Goal: Transaction & Acquisition: Purchase product/service

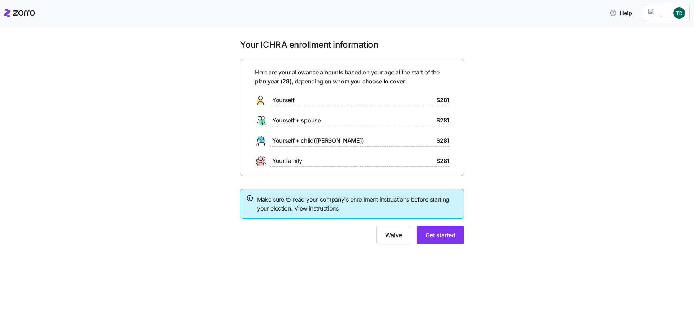
click at [168, 135] on div "Your ICHRA enrollment information Here are your allowance amounts based on your…" at bounding box center [352, 146] width 664 height 214
click at [435, 235] on span "Get started" at bounding box center [441, 235] width 30 height 9
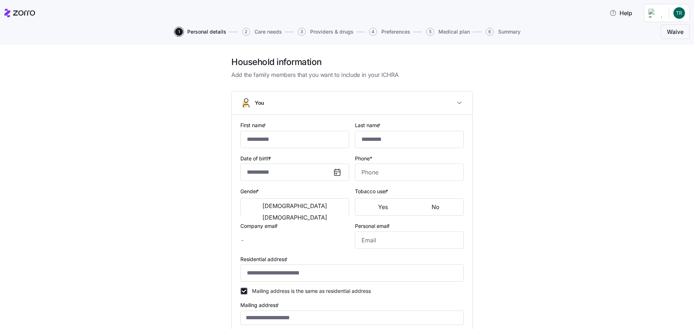
type input "*****"
type input "*********"
type input "[EMAIL_ADDRESS][DOMAIN_NAME]"
type input "[EMAIL_ADDRESS][PERSON_NAME][DOMAIN_NAME]"
type input "**********"
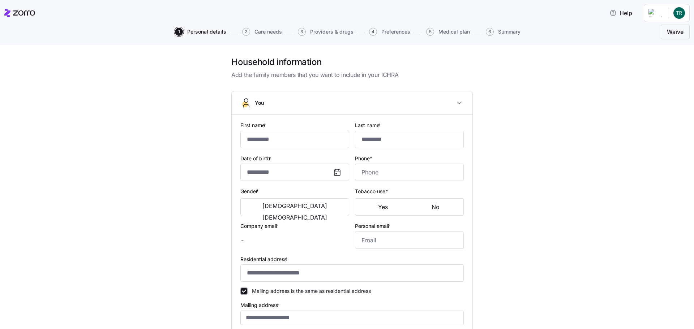
checkbox input "true"
type input "**********"
type input "[PHONE_NUMBER]"
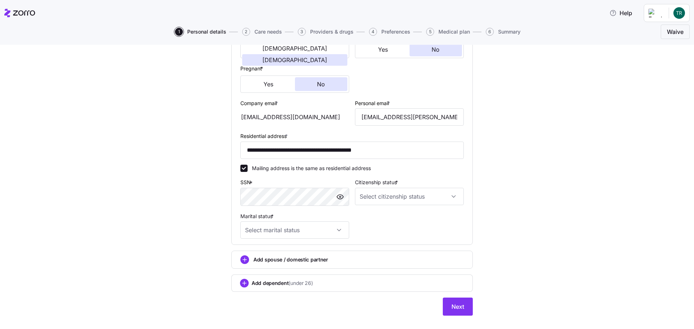
scroll to position [170, 0]
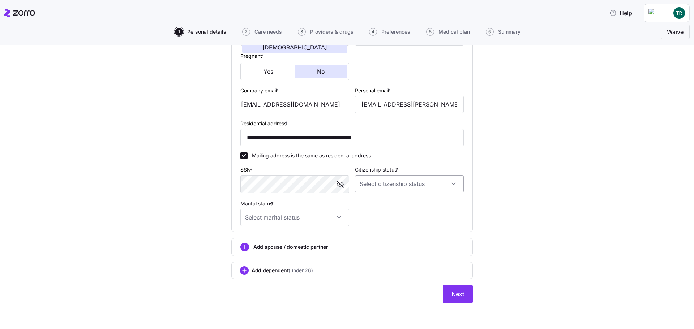
drag, startPoint x: 416, startPoint y: 208, endPoint x: 410, endPoint y: 187, distance: 21.8
click at [417, 207] on div "**********" at bounding box center [352, 89] width 229 height 282
click at [403, 176] on input "Citizenship status *" at bounding box center [409, 183] width 109 height 17
click at [385, 204] on span "[DEMOGRAPHIC_DATA] citizen" at bounding box center [397, 206] width 73 height 8
type input "[DEMOGRAPHIC_DATA] citizen"
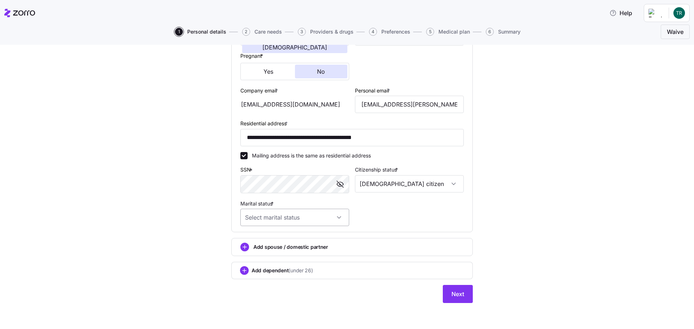
click at [303, 216] on input "Marital status *" at bounding box center [294, 217] width 109 height 17
click at [264, 254] on span "Married" at bounding box center [256, 255] width 18 height 8
type input "Married"
click at [186, 220] on div "**********" at bounding box center [352, 99] width 664 height 426
click at [454, 293] on span "Next" at bounding box center [458, 294] width 13 height 9
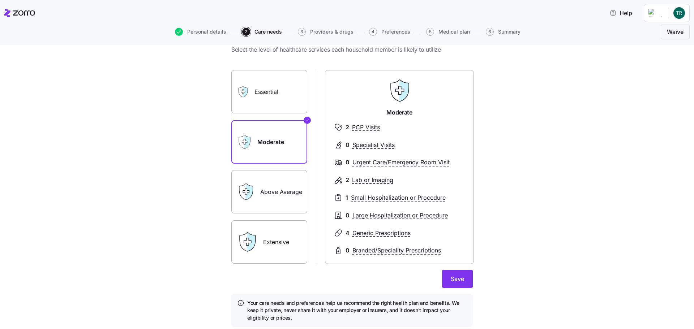
scroll to position [36, 0]
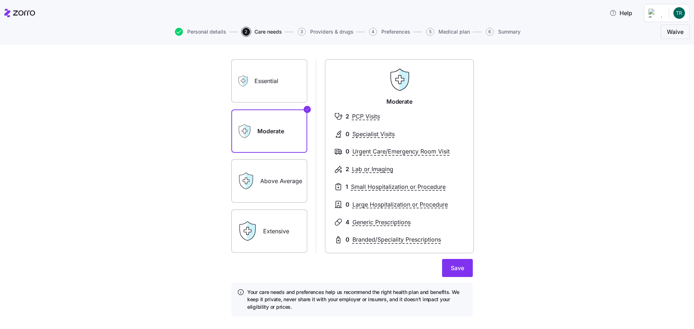
click at [260, 86] on label "Essential" at bounding box center [269, 80] width 76 height 43
click at [0, 0] on input "Essential" at bounding box center [0, 0] width 0 height 0
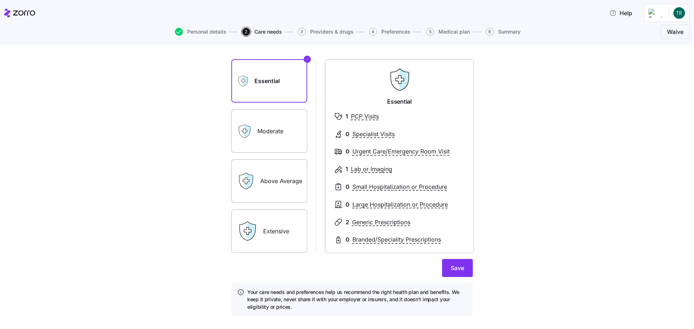
click at [278, 139] on label "Moderate" at bounding box center [269, 131] width 76 height 43
click at [0, 0] on input "Moderate" at bounding box center [0, 0] width 0 height 0
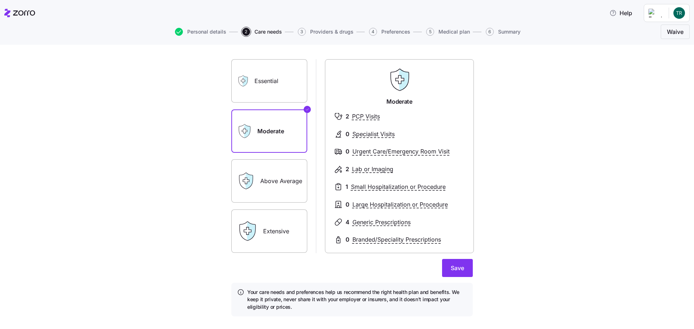
click at [282, 175] on label "Above Average" at bounding box center [269, 180] width 76 height 43
click at [0, 0] on input "Above Average" at bounding box center [0, 0] width 0 height 0
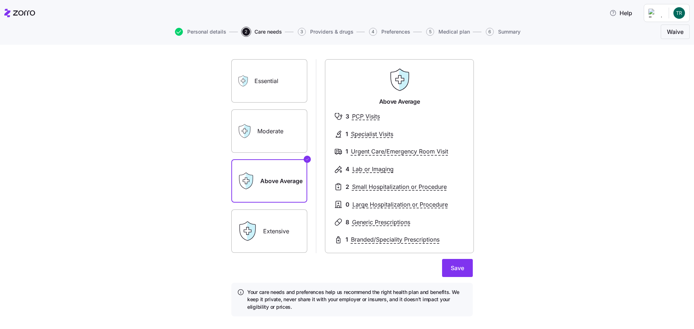
click at [274, 81] on label "Essential" at bounding box center [269, 80] width 76 height 43
click at [0, 0] on input "Essential" at bounding box center [0, 0] width 0 height 0
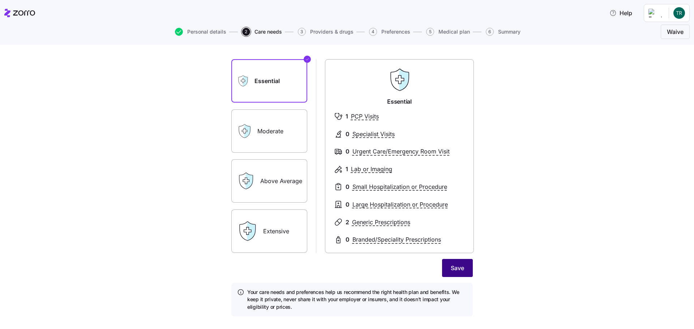
click at [458, 267] on span "Save" at bounding box center [457, 268] width 13 height 9
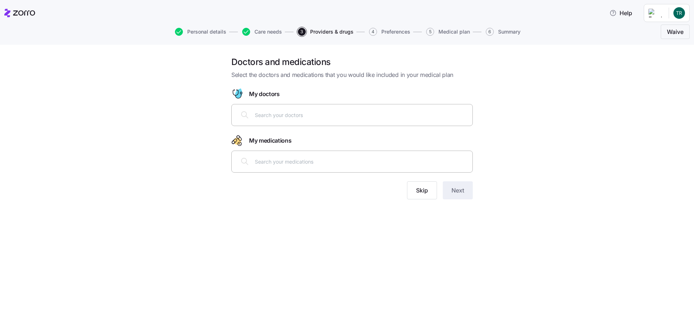
click at [342, 112] on input "text" at bounding box center [361, 115] width 213 height 8
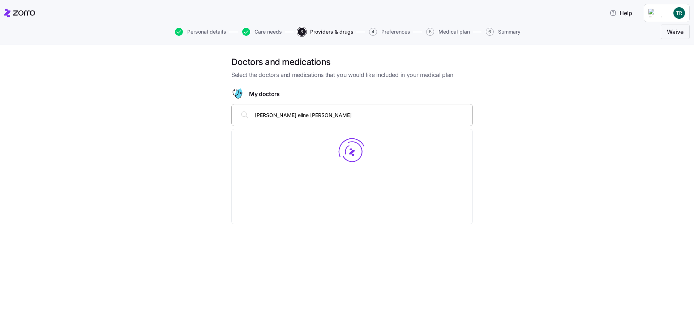
type input "[PERSON_NAME] ellne [PERSON_NAME]"
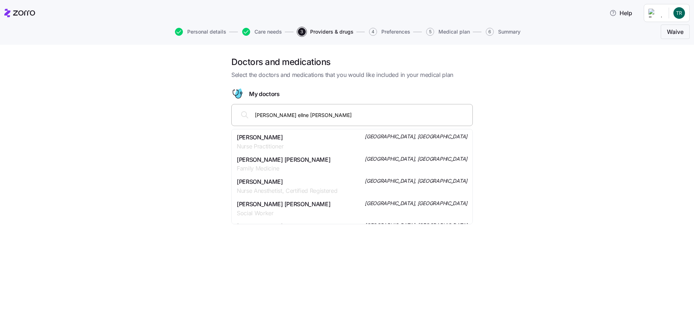
click at [302, 144] on div "[PERSON_NAME] Nurse Practitioner [GEOGRAPHIC_DATA], [GEOGRAPHIC_DATA]" at bounding box center [352, 142] width 231 height 18
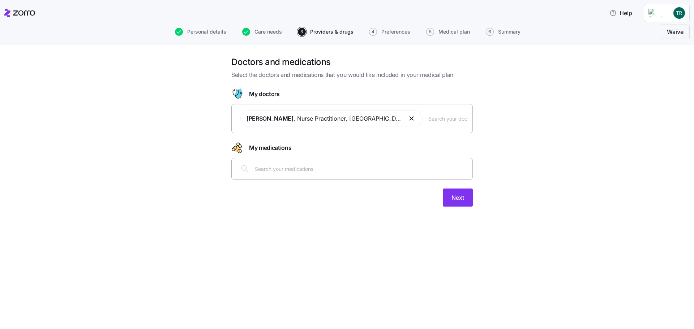
click at [429, 120] on input "text" at bounding box center [449, 119] width 40 height 8
type input "[PERSON_NAME]"
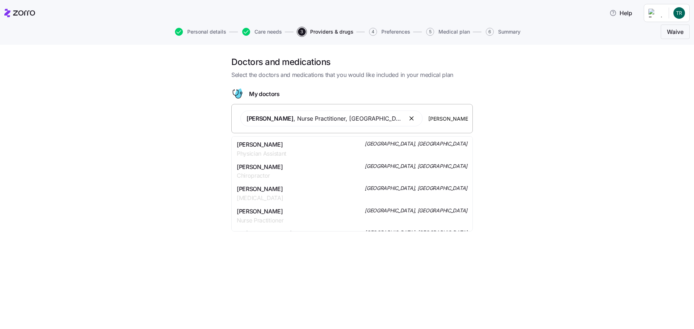
click at [295, 152] on div "[PERSON_NAME] Physician Assistant [GEOGRAPHIC_DATA], [GEOGRAPHIC_DATA]" at bounding box center [352, 149] width 231 height 18
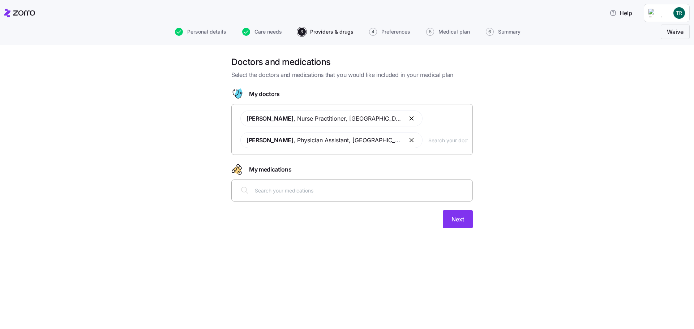
click at [429, 141] on input "text" at bounding box center [449, 140] width 40 height 8
click at [452, 139] on input "[PERSON_NAME]" at bounding box center [449, 140] width 40 height 8
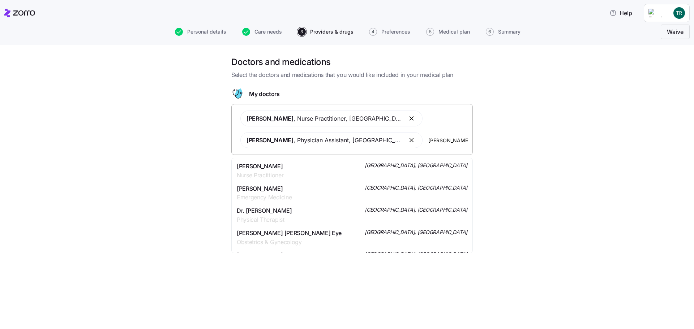
click at [536, 154] on div "Doctors and medications Select the doctors and medications that you would like …" at bounding box center [352, 146] width 664 height 181
click at [449, 145] on div "[PERSON_NAME] , Nurse Practitioner , [GEOGRAPHIC_DATA], [GEOGRAPHIC_DATA] [PERS…" at bounding box center [352, 129] width 232 height 46
type input "e"
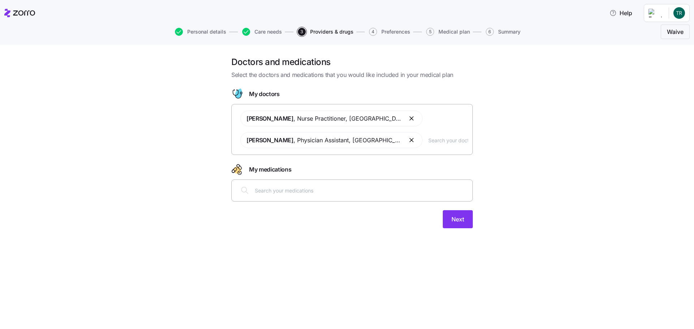
click at [515, 160] on div "Doctors and medications Select the doctors and medications that you would like …" at bounding box center [352, 146] width 664 height 181
click at [303, 192] on input "text" at bounding box center [361, 191] width 213 height 8
click at [287, 195] on div at bounding box center [352, 190] width 232 height 17
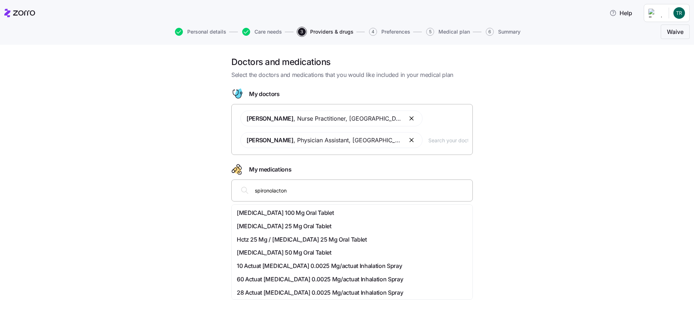
type input "[MEDICAL_DATA]"
click at [274, 214] on span "[MEDICAL_DATA] 100 Mg Oral Tablet" at bounding box center [285, 213] width 97 height 9
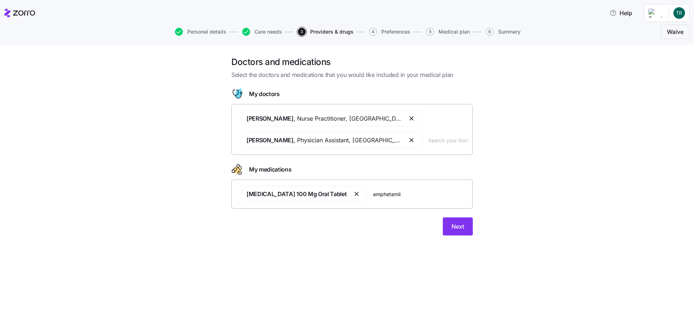
type input "amphetami"
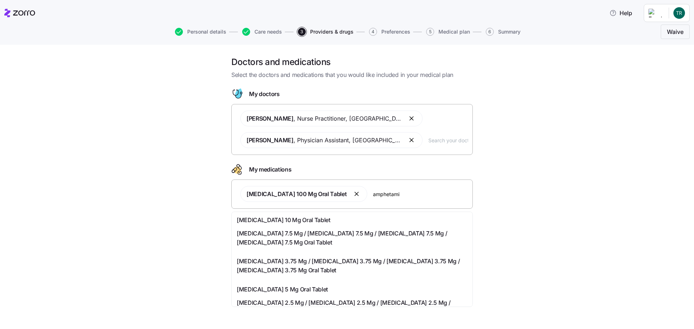
scroll to position [36, 0]
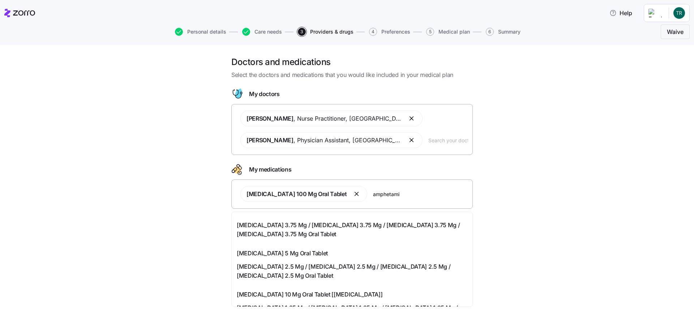
click at [351, 258] on div "[MEDICAL_DATA] 5 Mg Oral Tablet" at bounding box center [352, 253] width 231 height 9
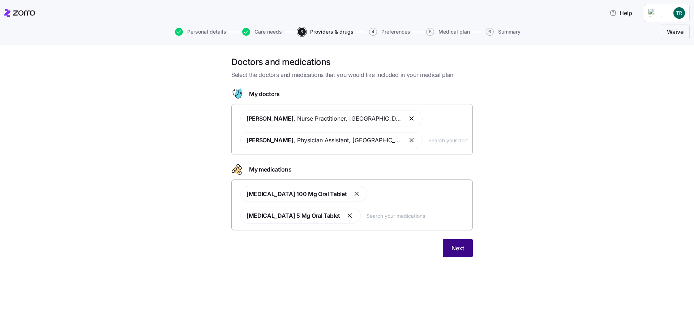
click at [463, 250] on span "Next" at bounding box center [458, 248] width 13 height 9
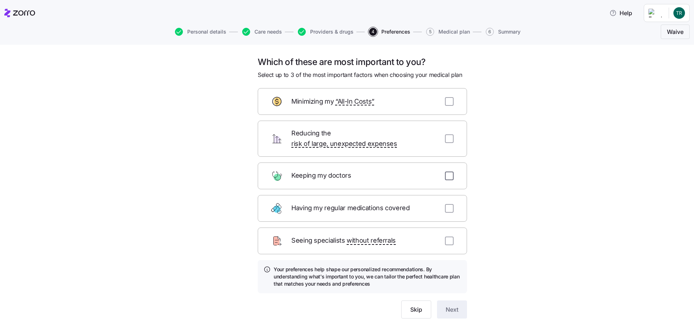
click at [449, 172] on input "checkbox" at bounding box center [449, 176] width 9 height 9
checkbox input "true"
click at [446, 204] on input "checkbox" at bounding box center [449, 208] width 9 height 9
checkbox input "true"
click at [449, 100] on input "checkbox" at bounding box center [449, 101] width 9 height 9
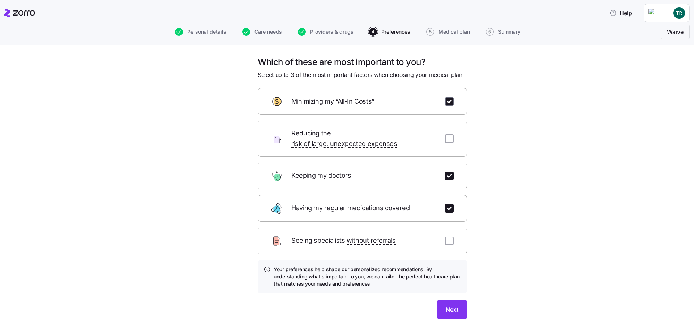
checkbox input "true"
click at [454, 306] on span "Next" at bounding box center [452, 310] width 13 height 9
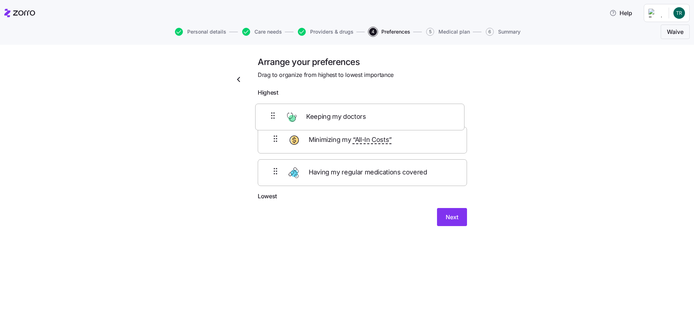
drag, startPoint x: 273, startPoint y: 147, endPoint x: 270, endPoint y: 111, distance: 35.9
click at [270, 111] on div "Minimizing my “All-In Costs” Keeping my doctors Having my regular medications c…" at bounding box center [362, 146] width 209 height 92
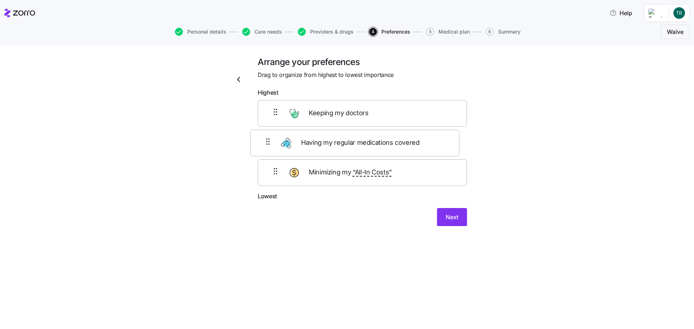
drag, startPoint x: 277, startPoint y: 175, endPoint x: 270, endPoint y: 132, distance: 43.3
click at [270, 132] on div "Keeping my doctors Minimizing my “All-In Costs” Having my regular medications c…" at bounding box center [362, 146] width 209 height 92
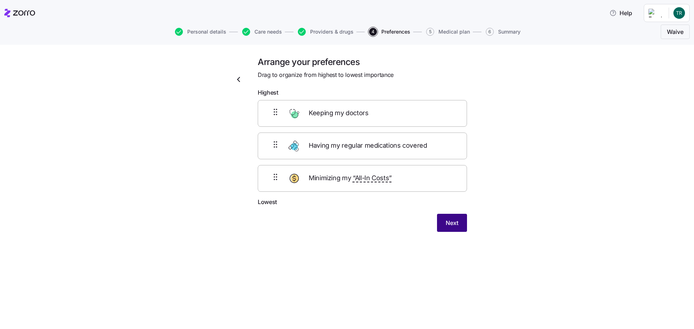
click at [452, 221] on span "Next" at bounding box center [452, 223] width 13 height 9
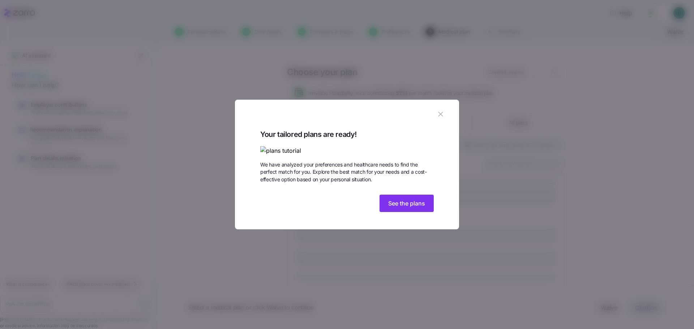
click at [443, 110] on icon "button" at bounding box center [441, 114] width 8 height 8
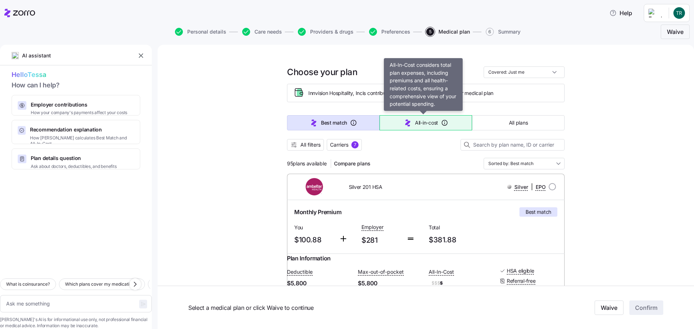
click at [394, 121] on button "All-in-cost" at bounding box center [426, 122] width 93 height 15
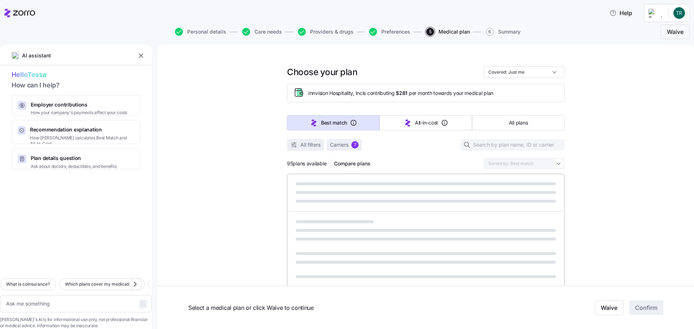
type textarea "x"
type input "Sorted by: All-in-cost"
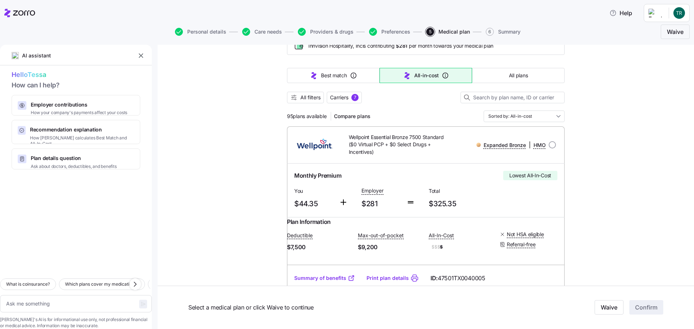
scroll to position [36, 0]
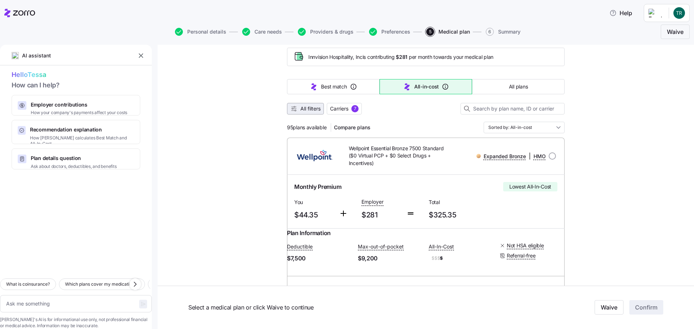
click at [309, 110] on span "All filters" at bounding box center [311, 108] width 20 height 7
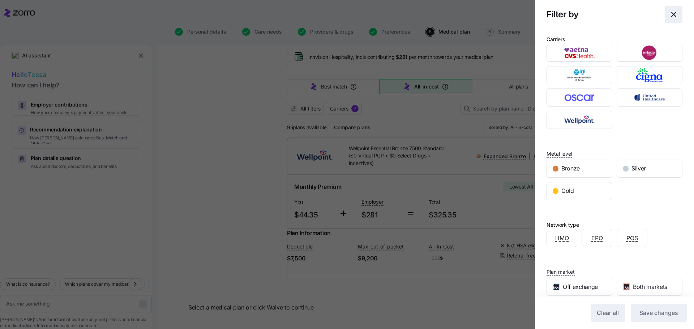
click at [670, 14] on icon "button" at bounding box center [674, 14] width 9 height 9
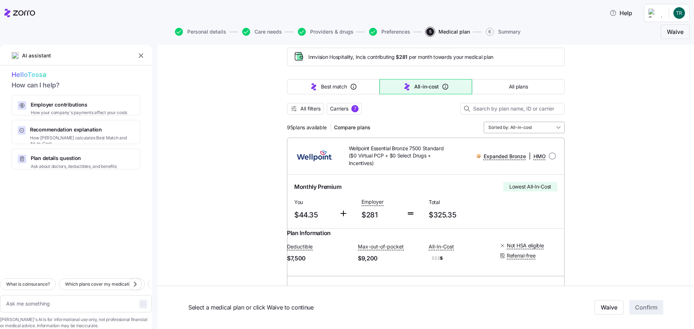
click at [545, 129] on input "Sorted by: All-in-cost" at bounding box center [524, 128] width 81 height 12
click at [302, 112] on span "All filters" at bounding box center [311, 108] width 20 height 7
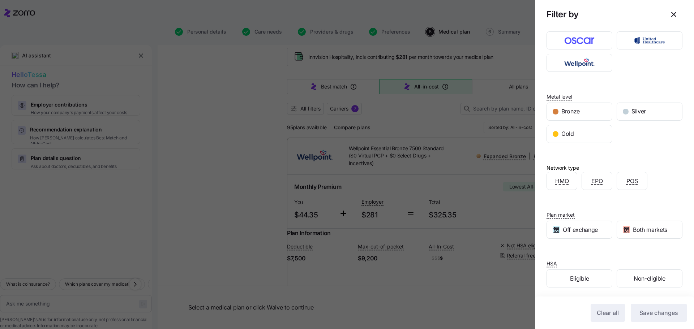
scroll to position [60, 0]
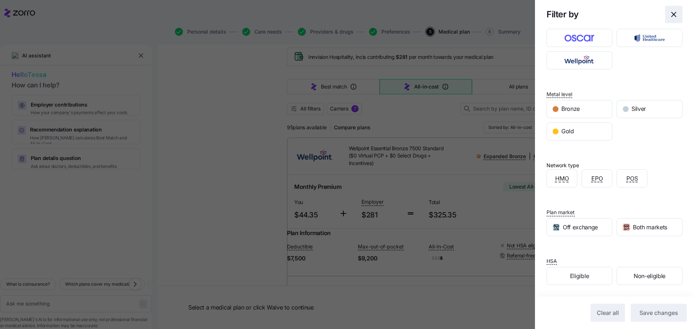
click at [673, 13] on icon "button" at bounding box center [674, 14] width 9 height 9
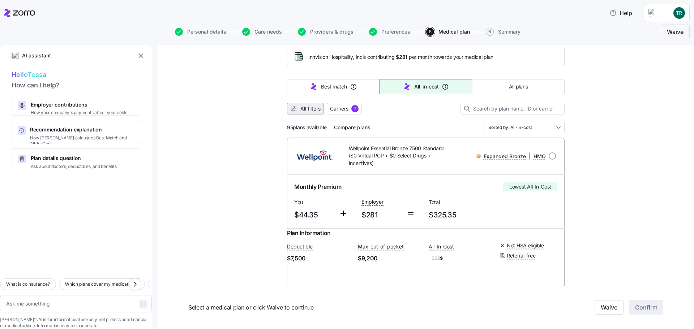
click at [307, 114] on button "All filters" at bounding box center [305, 109] width 37 height 12
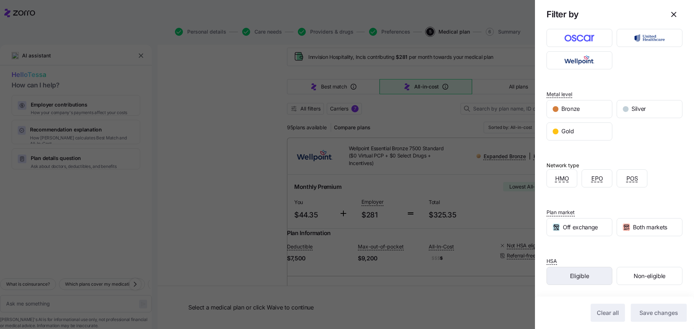
click at [576, 276] on span "Eligible" at bounding box center [579, 276] width 19 height 9
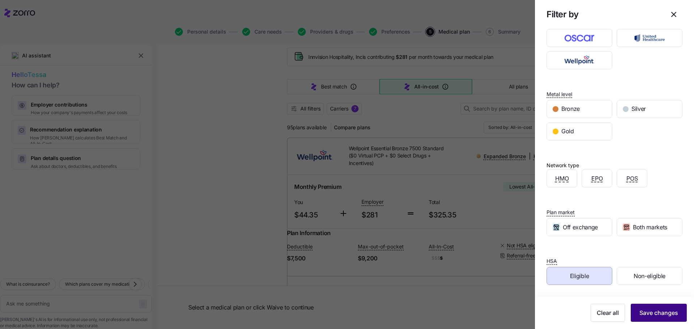
click at [654, 314] on span "Save changes" at bounding box center [659, 313] width 39 height 9
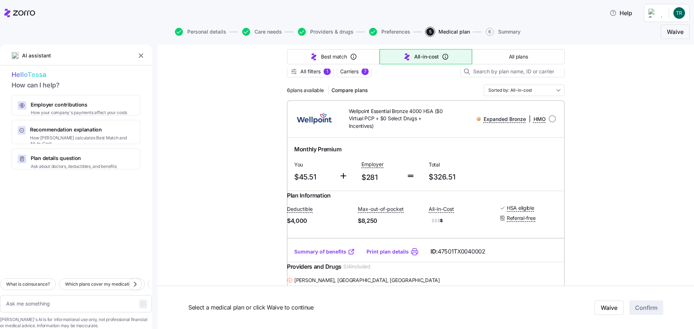
scroll to position [0, 0]
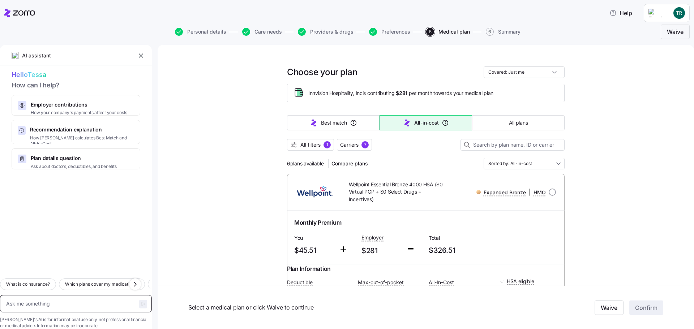
click at [51, 295] on textarea at bounding box center [76, 303] width 152 height 17
type textarea "x"
type textarea "wh"
type textarea "x"
type textarea "why"
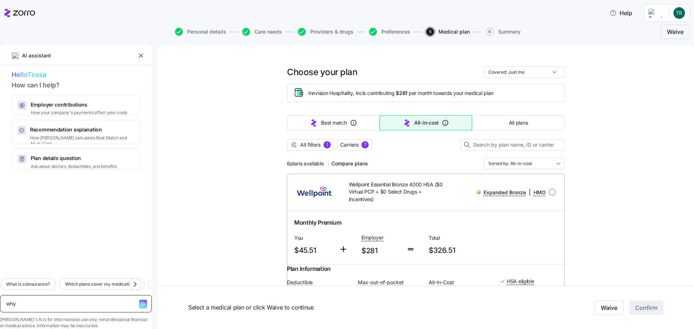
type textarea "x"
type textarea "why"
type textarea "x"
type textarea "why i"
type textarea "x"
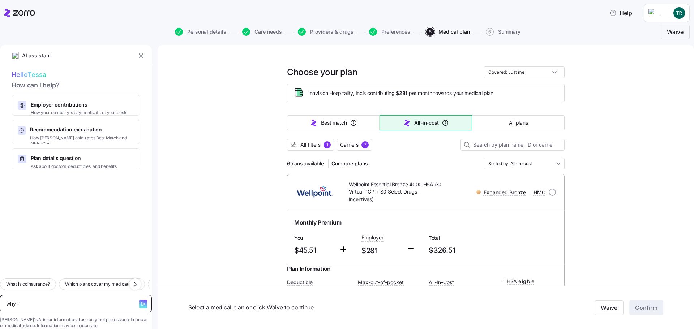
type textarea "why is"
type textarea "x"
type textarea "why is"
type textarea "x"
type textarea "why is m"
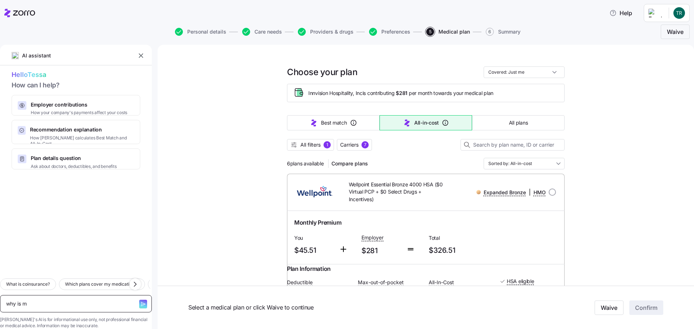
type textarea "x"
type textarea "why is my"
type textarea "x"
type textarea "why is my"
type textarea "x"
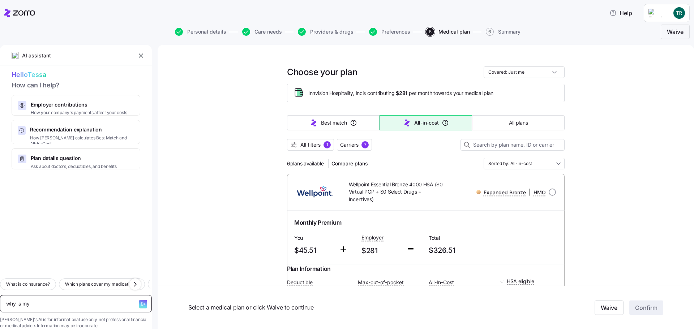
type textarea "why is my c"
type textarea "x"
type textarea "why is my co"
type textarea "x"
type textarea "why is my col"
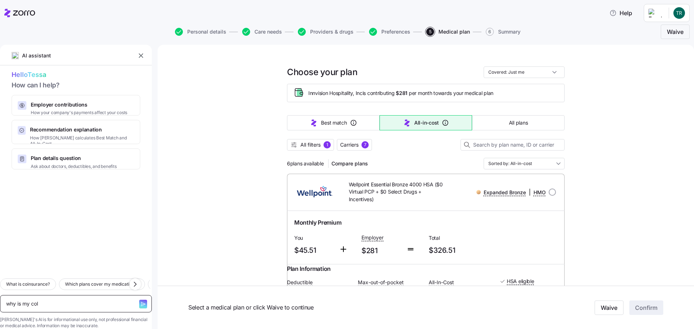
type textarea "x"
type textarea "why is my coll"
type textarea "x"
type textarea "why is my colle"
type textarea "x"
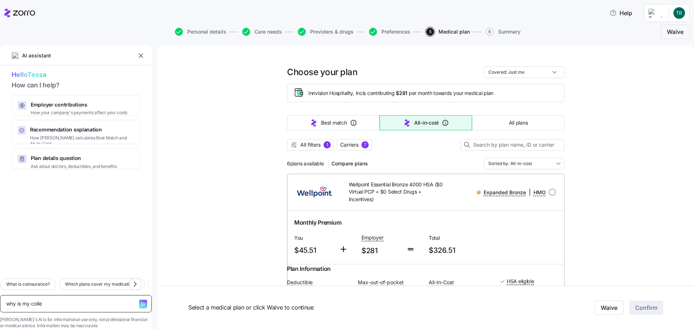
type textarea "why is my colleg"
type textarea "x"
type textarea "why is my collegu"
type textarea "x"
type textarea "why is my collegue"
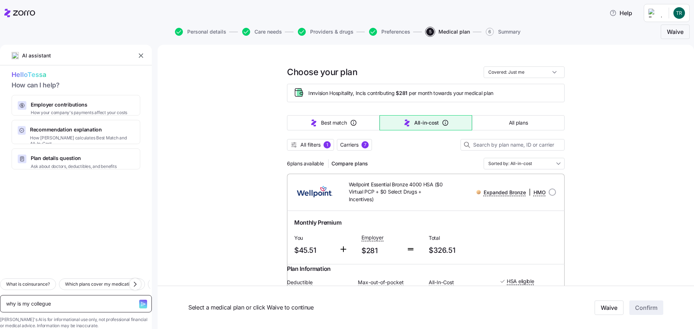
type textarea "x"
type textarea "why is my collegue"
click at [50, 295] on textarea "why is my collegue" at bounding box center [76, 303] width 152 height 17
type textarea "x"
type textarea "why is my colleague"
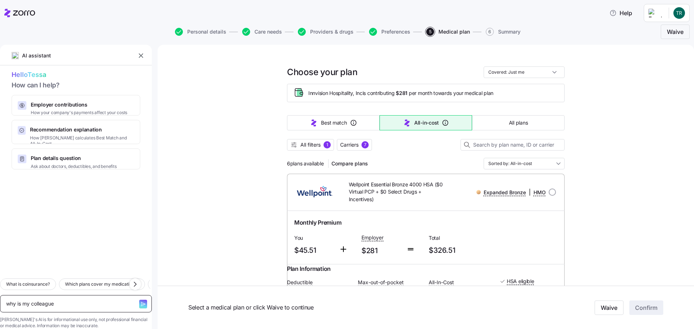
click at [77, 295] on textarea "why is my colleague" at bounding box center [76, 303] width 152 height 17
type textarea "x"
type textarea "why is my colleague g"
type textarea "x"
type textarea "why is my colleague [PERSON_NAME]"
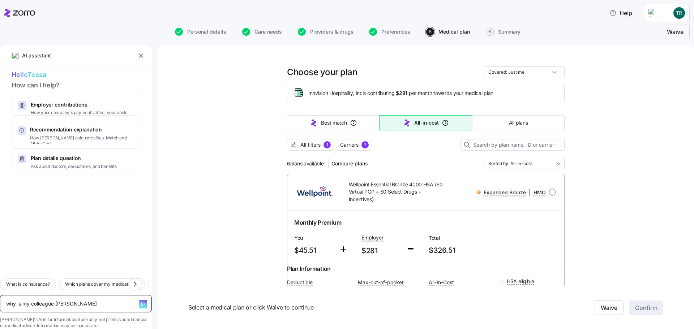
type textarea "x"
type textarea "why is my colleague get"
type textarea "x"
type textarea "why is my colleague gett"
type textarea "x"
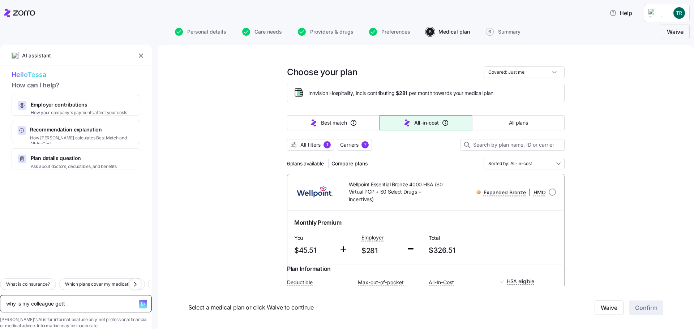
type textarea "why is my colleague [PERSON_NAME]"
type textarea "x"
type textarea "why is my colleague [PERSON_NAME]"
type textarea "x"
type textarea "why is my colleague getting"
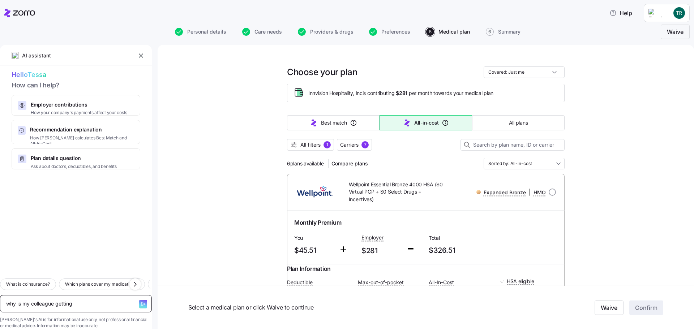
type textarea "x"
type textarea "why is my colleague getting"
type textarea "x"
type textarea "why is my colleague getting m"
type textarea "x"
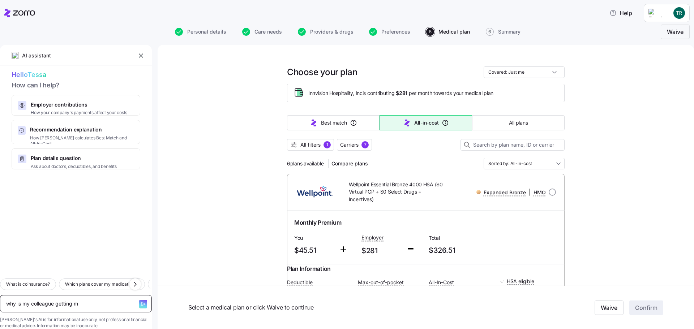
type textarea "why is my colleague getting mo"
type textarea "x"
type textarea "why is my colleague getting mor"
type textarea "x"
type textarea "why is my colleague getting more"
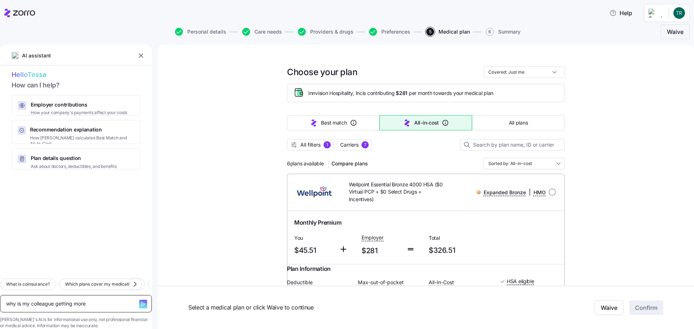
type textarea "x"
type textarea "why is my colleague getting more"
type textarea "x"
type textarea "why is my colleague getting more m"
type textarea "x"
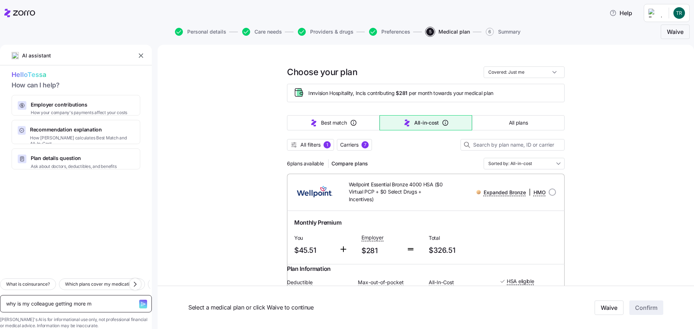
type textarea "why is my colleague getting more mo"
type textarea "x"
type textarea "why is my colleague getting more mon"
type textarea "x"
type textarea "why is my colleague getting more mone"
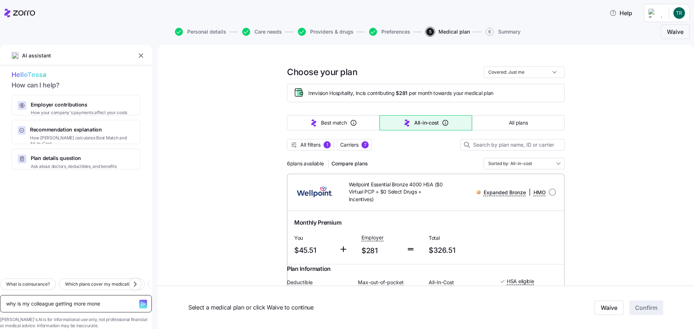
type textarea "x"
type textarea "why is my colleague getting more money"
type textarea "x"
type textarea "why is my colleague getting more money"
type textarea "x"
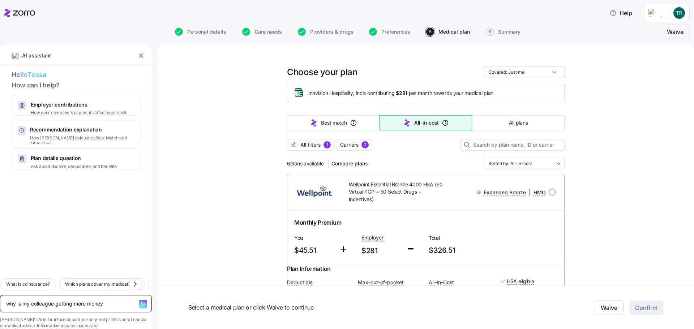
type textarea "why is my colleague getting more money c"
type textarea "x"
type textarea "why is my colleague getting more money co"
type textarea "x"
type textarea "why is my colleague getting more money con"
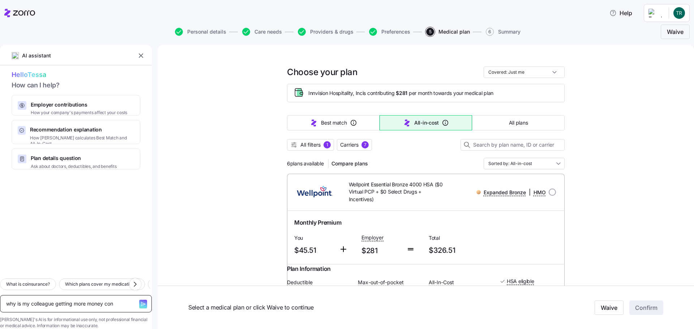
type textarea "x"
type textarea "why is my colleague getting more money cont"
type textarea "x"
type textarea "why is my colleague getting more money contr"
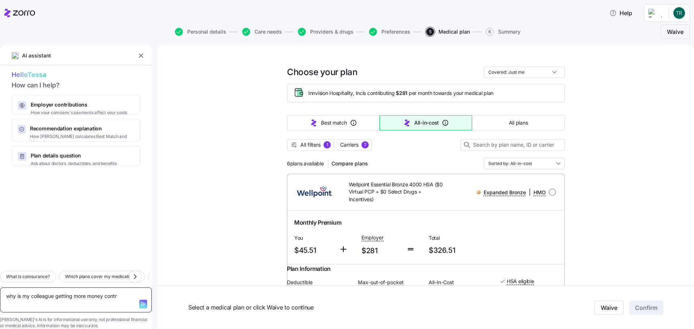
type textarea "x"
type textarea "why is my colleague getting more money contri"
type textarea "x"
type textarea "why is my colleague getting more money contrib"
type textarea "x"
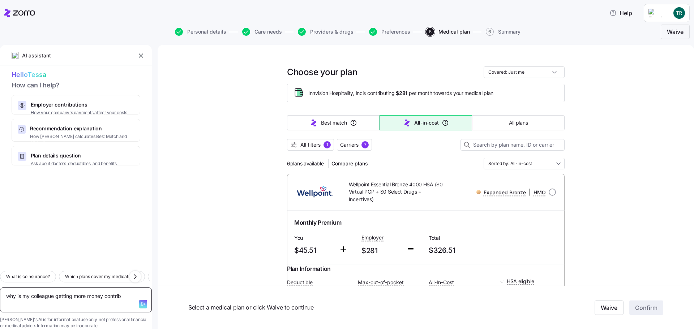
type textarea "why is my colleague getting more money contribu"
type textarea "x"
type textarea "why is my colleague getting more money contribut"
type textarea "x"
type textarea "why is my colleague getting more money contribute"
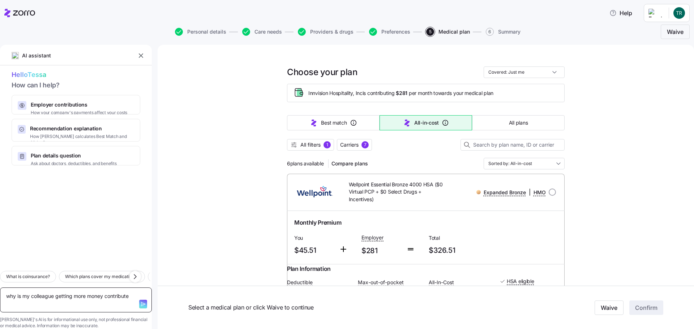
type textarea "x"
type textarea "why is my colleague getting more money contributed"
type textarea "x"
type textarea "why is my colleague getting more money contributed"
type textarea "x"
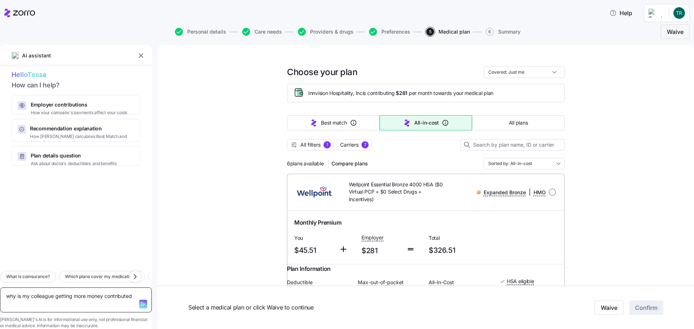
type textarea "why is my colleague getting more money contributed f"
type textarea "x"
type textarea "why is my colleague getting more money contributed fr"
type textarea "x"
type textarea "why is my colleague getting more money contributed fro"
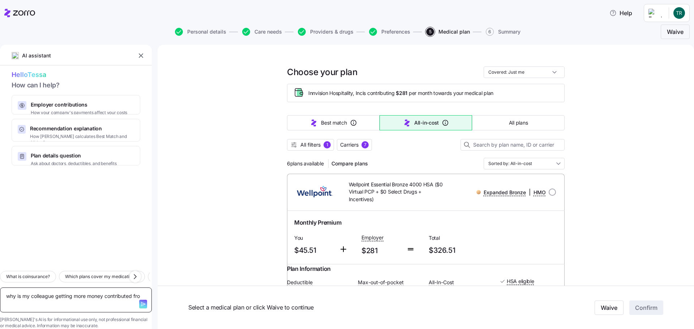
type textarea "x"
type textarea "why is my colleague getting more money contributed from"
type textarea "x"
type textarea "why is my colleague getting more money contributed from"
type textarea "x"
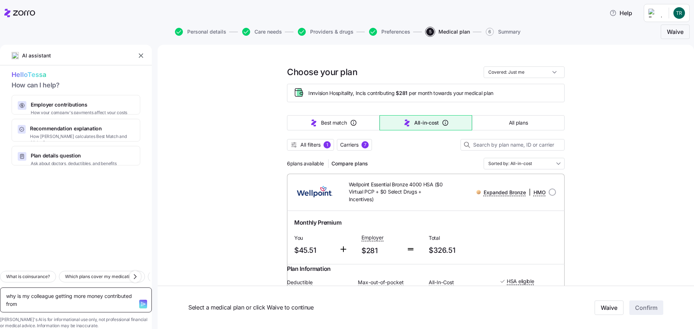
type textarea "why is my colleague getting more money contributed from o"
type textarea "x"
type textarea "why is my colleague getting more money contributed from ou"
type textarea "x"
type textarea "why is my colleague getting more money contributed from our"
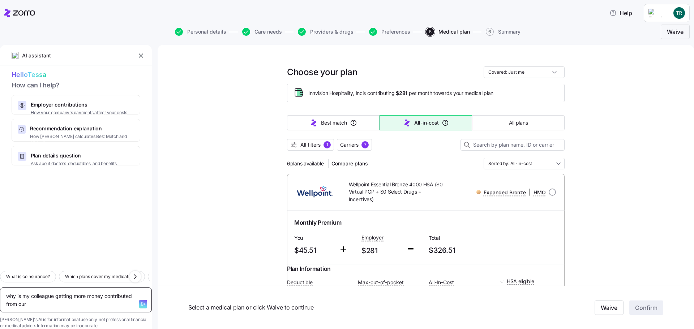
type textarea "x"
type textarea "why is my colleague getting more money contributed from our"
type textarea "x"
type textarea "why is my colleague getting more money contributed from our e"
type textarea "x"
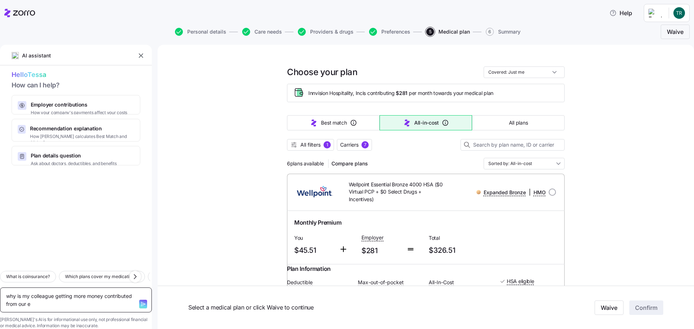
type textarea "why is my colleague getting more money contributed from our em"
type textarea "x"
type textarea "why is my colleague getting more money contributed from our emp"
type textarea "x"
type textarea "why is my colleague getting more money contributed from our empl"
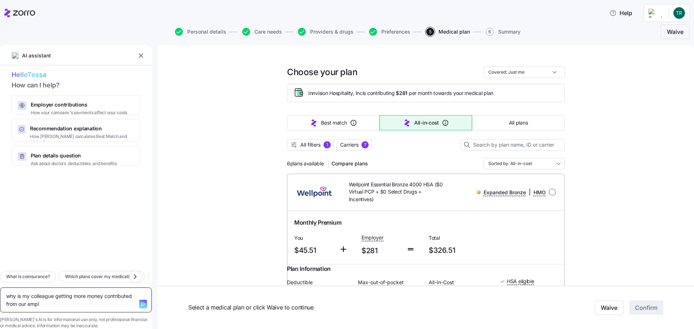
type textarea "x"
type textarea "why is my colleague getting more money contributed from our emplo"
type textarea "x"
type textarea "why is my colleague getting more money contributed from our employ"
type textarea "x"
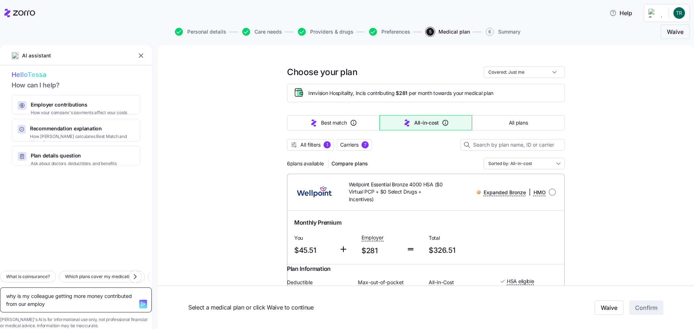
type textarea "why is my colleague getting more money contributed from our employe"
type textarea "x"
type textarea "why is my colleague getting more money contributed from our employer"
type textarea "x"
type textarea "why is my colleague getting more money contributed from our employer"
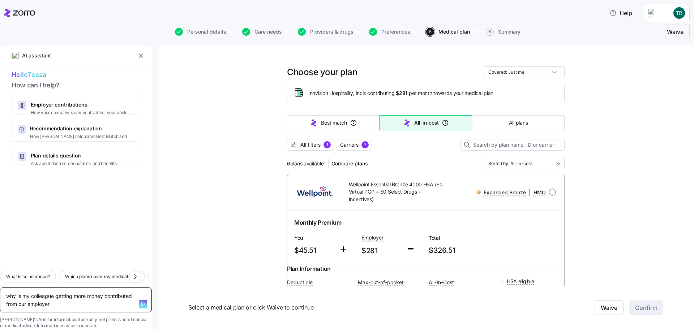
type textarea "x"
type textarea "why is my colleague getting more money contributed from our employer t"
type textarea "x"
type textarea "why is my colleague getting more money contributed from our employer th"
type textarea "x"
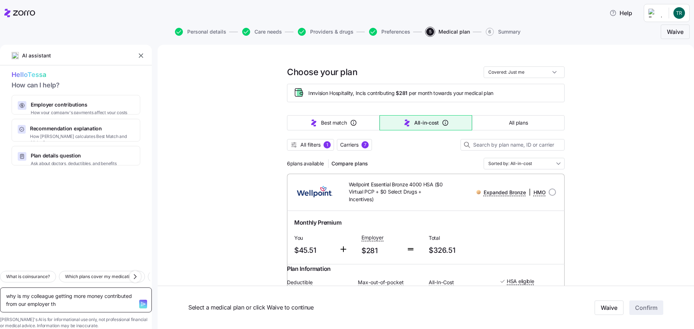
type textarea "why is my colleague getting more money contributed from our employer tha"
type textarea "x"
type textarea "why is my colleague getting more money contributed from our employer than"
type textarea "x"
type textarea "why is my colleague getting more money contributed from our employer than"
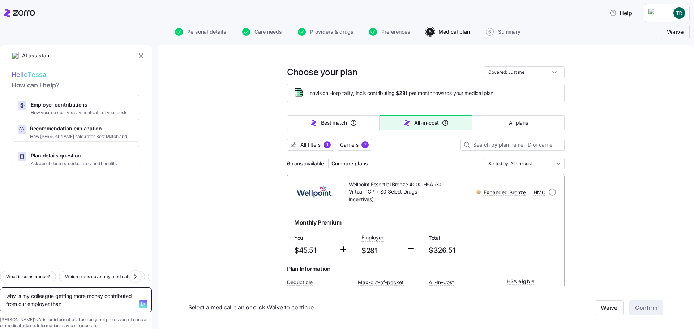
type textarea "x"
type textarea "why is my colleague getting more money contributed from our employer than m"
type textarea "x"
type textarea "why is my colleague getting more money contributed from our employer than me"
type textarea "x"
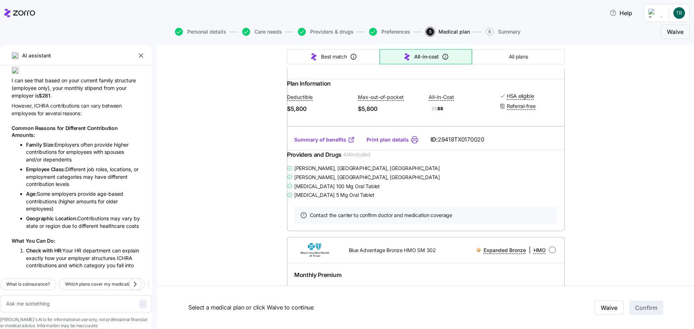
scroll to position [434, 0]
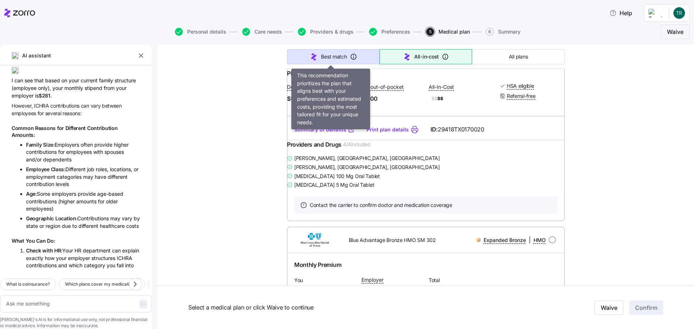
click at [332, 55] on span "Best match" at bounding box center [334, 56] width 26 height 7
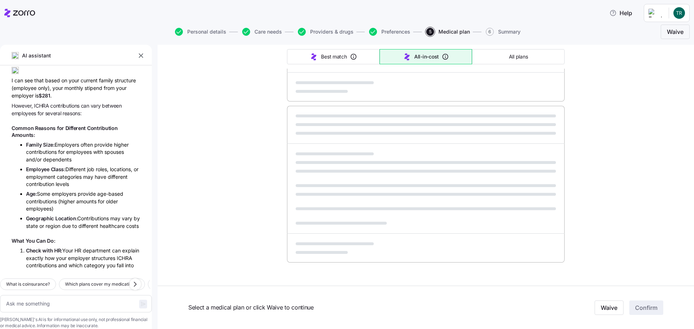
type textarea "x"
type input "Sorted by: Best match"
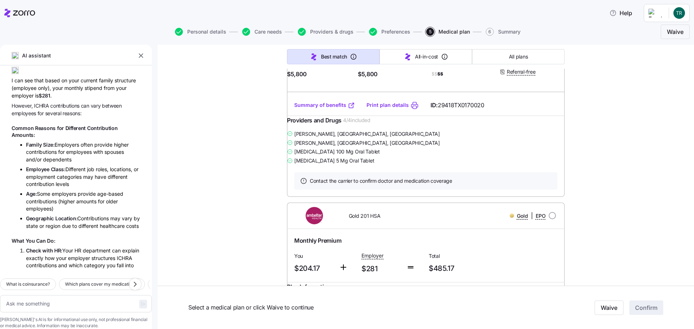
scroll to position [217, 0]
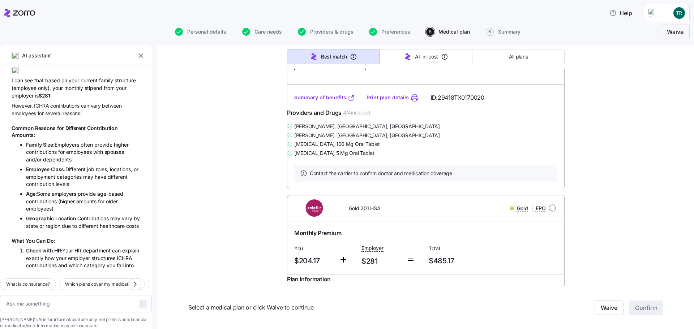
click at [316, 101] on link "Summary of benefits" at bounding box center [324, 97] width 61 height 7
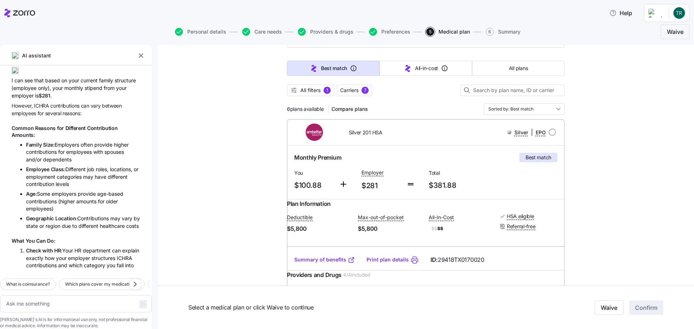
scroll to position [0, 0]
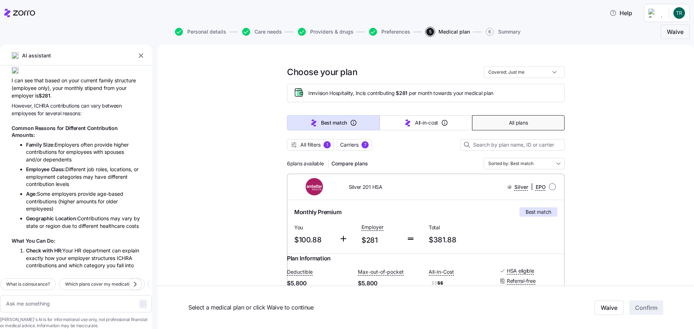
click at [500, 123] on button "All plans" at bounding box center [518, 122] width 93 height 15
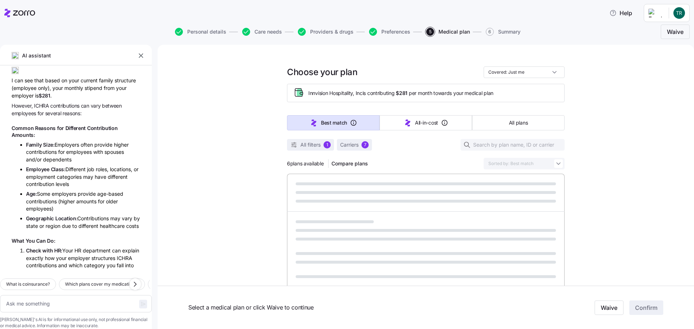
type textarea "x"
type input "Sorted by: Premium"
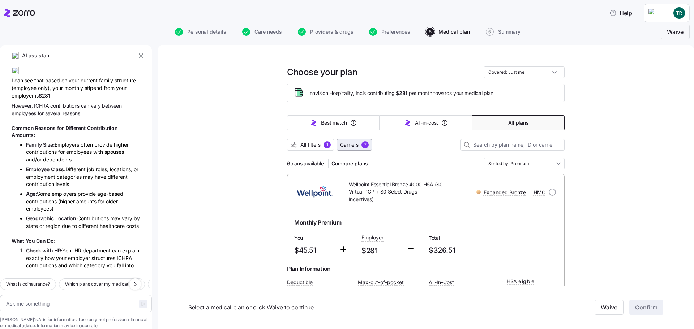
click at [340, 144] on span "Carriers" at bounding box center [349, 144] width 18 height 7
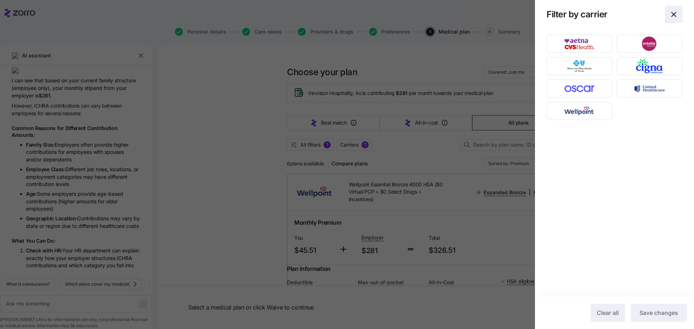
click at [673, 13] on icon "button" at bounding box center [674, 14] width 4 height 4
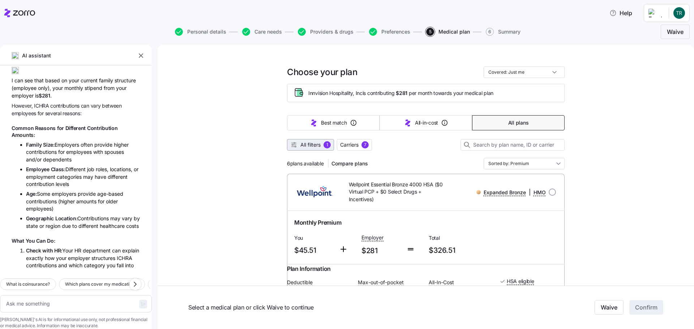
click at [309, 145] on span "All filters" at bounding box center [311, 144] width 20 height 7
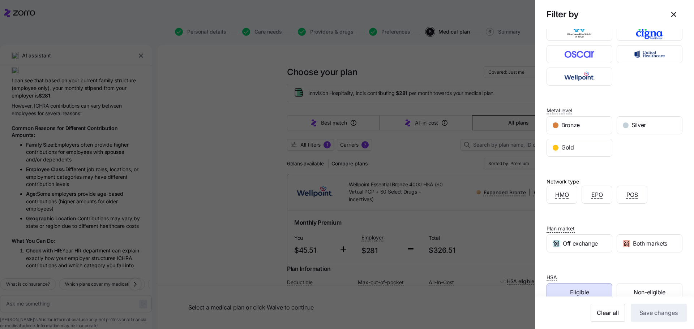
scroll to position [60, 0]
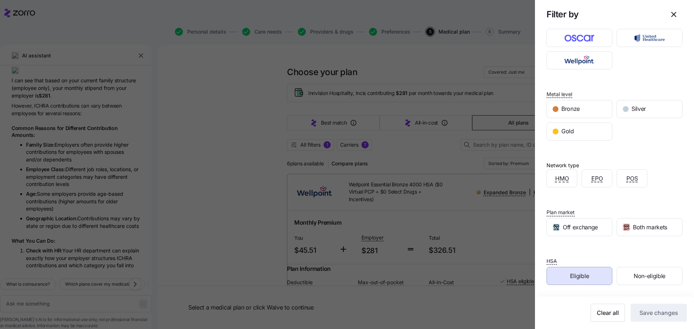
click at [583, 278] on span "Eligible" at bounding box center [579, 276] width 19 height 9
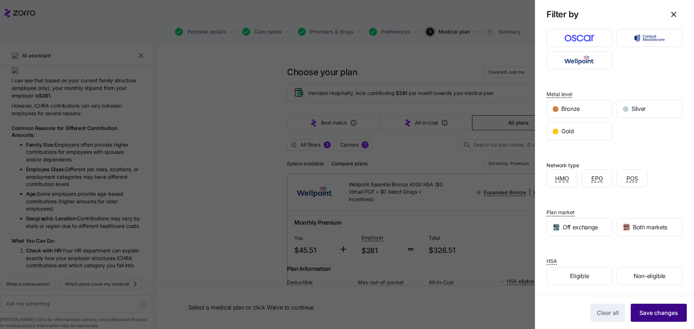
click at [660, 310] on span "Save changes" at bounding box center [659, 313] width 39 height 9
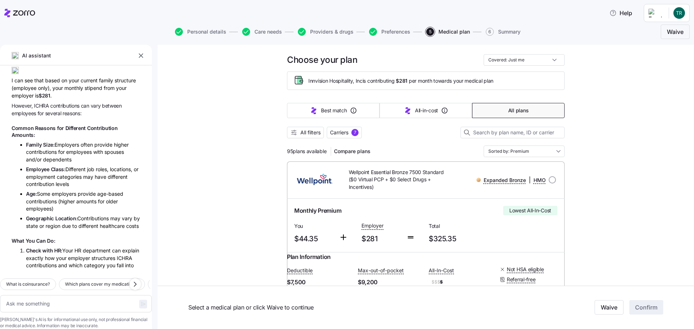
scroll to position [0, 0]
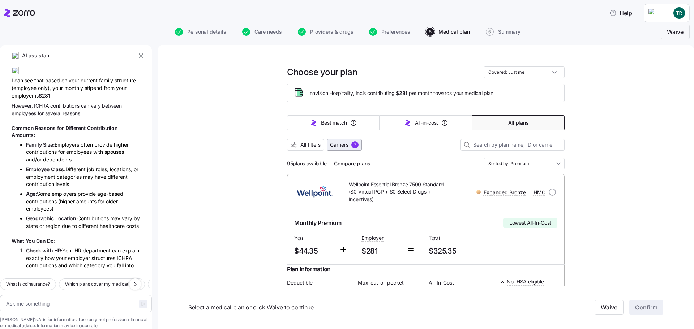
click at [334, 148] on span "Carriers" at bounding box center [339, 144] width 18 height 7
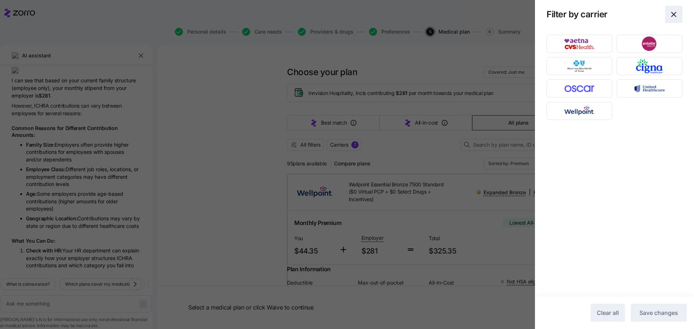
click at [675, 15] on icon "button" at bounding box center [674, 14] width 9 height 9
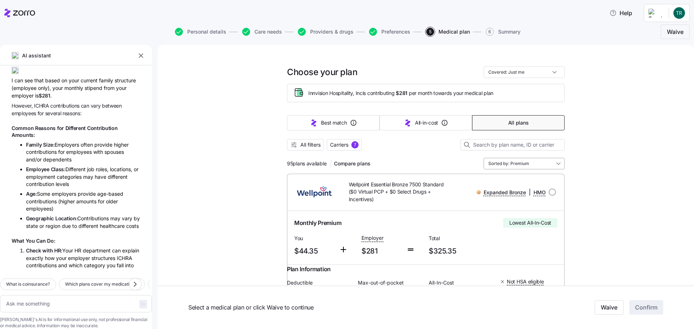
click at [533, 163] on input "Sorted by: Premium" at bounding box center [524, 164] width 81 height 12
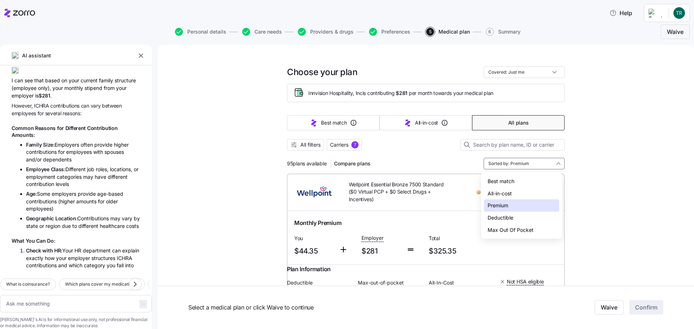
click at [505, 216] on div "Deductible" at bounding box center [521, 218] width 75 height 12
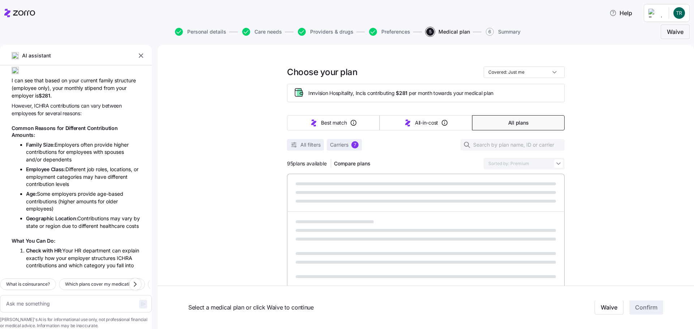
type textarea "x"
type input "Sorted by: Deductible"
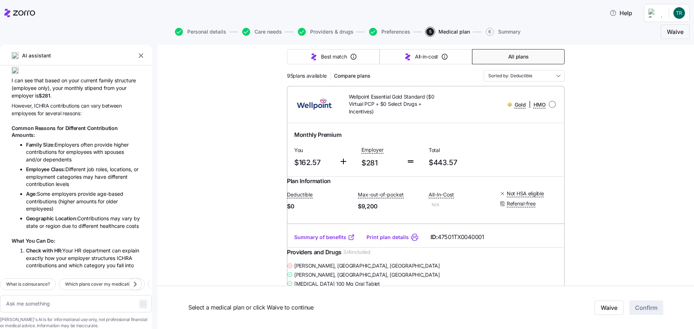
scroll to position [108, 0]
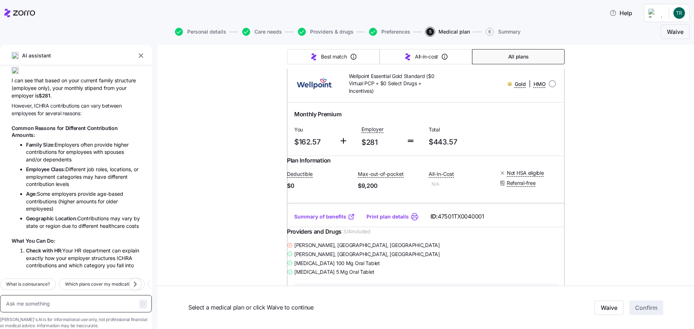
click at [64, 296] on textarea at bounding box center [76, 303] width 152 height 17
type textarea "x"
type textarea "d"
type textarea "x"
type textarea "do"
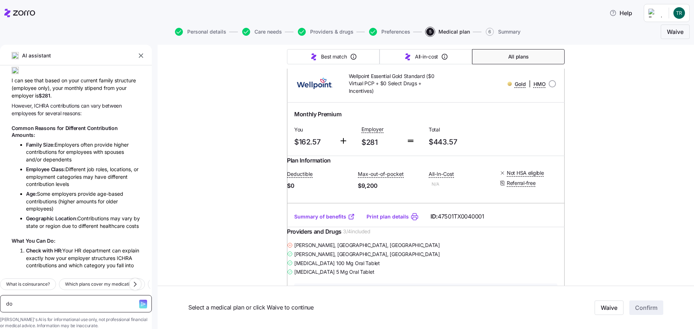
type textarea "x"
type textarea "do"
type textarea "x"
type textarea "do c"
type textarea "x"
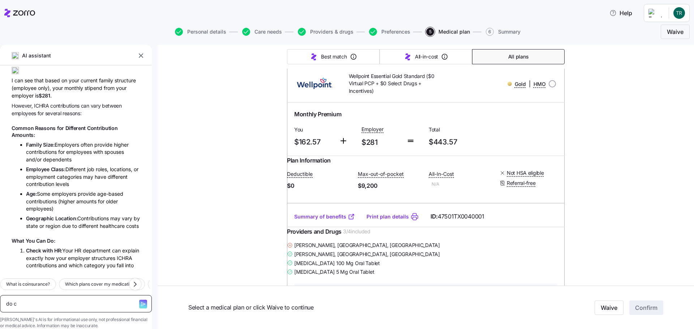
type textarea "do co"
type textarea "x"
type textarea "do cot"
type textarea "x"
type textarea "do [PERSON_NAME]"
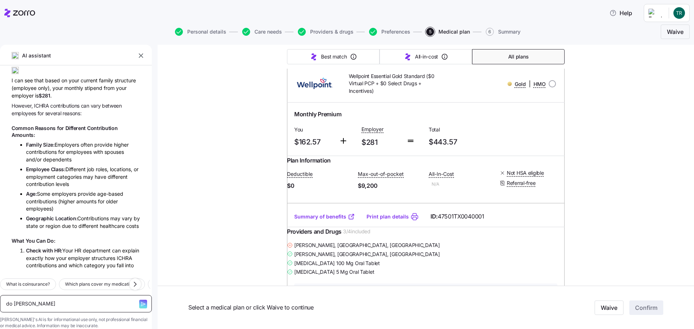
type textarea "x"
type textarea "do cotas"
type textarea "x"
type textarea "do cotast"
type textarea "x"
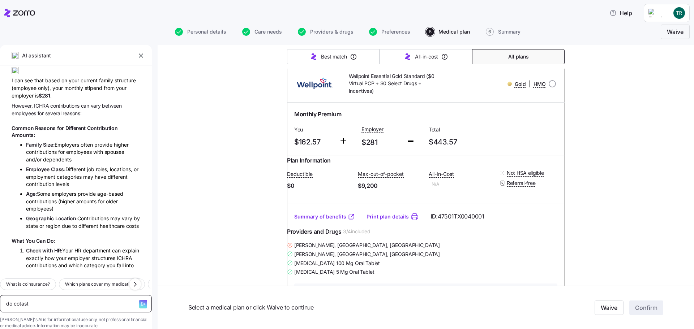
type textarea "do cotastr"
click at [50, 295] on textarea "do cotastrophic health insurance" at bounding box center [76, 303] width 152 height 17
click at [107, 295] on textarea "do catastrophic health insurance" at bounding box center [76, 303] width 152 height 17
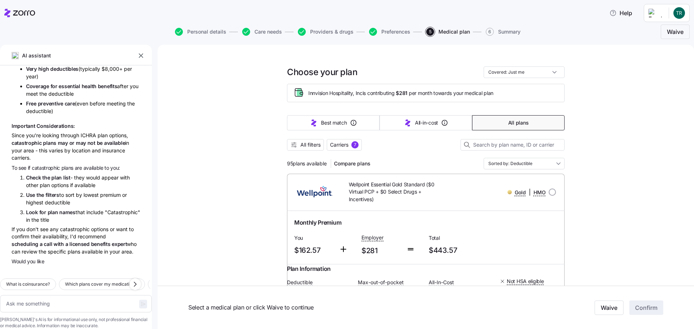
scroll to position [477, 0]
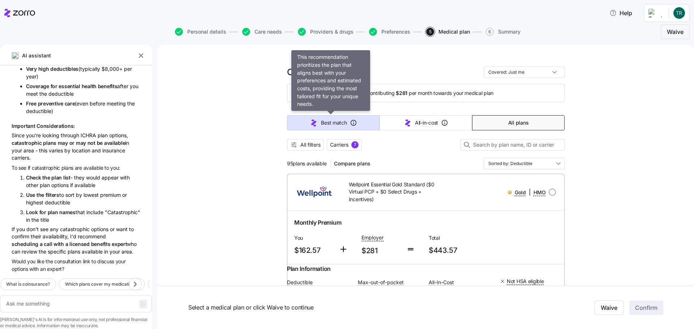
click at [338, 122] on span "Best match" at bounding box center [334, 122] width 26 height 7
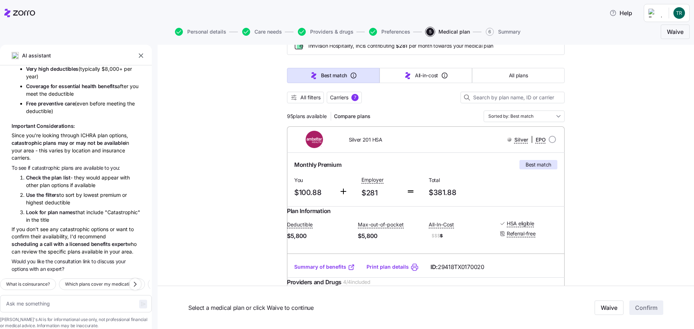
scroll to position [36, 0]
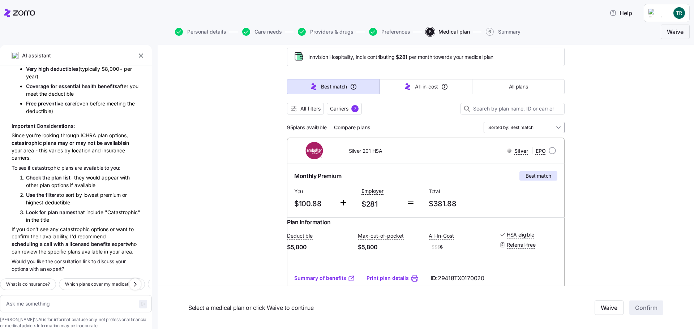
click at [547, 130] on input "Sorted by: Best match" at bounding box center [524, 128] width 81 height 12
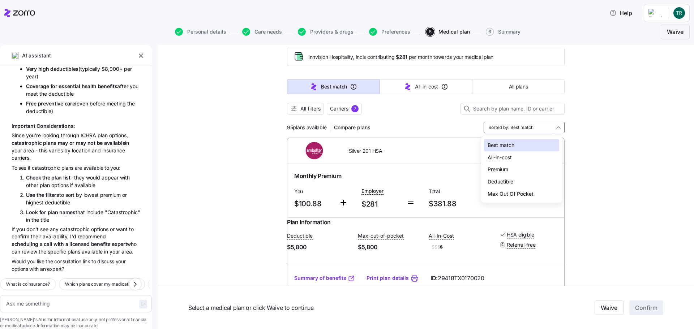
click at [507, 179] on div "Deductible" at bounding box center [521, 182] width 75 height 12
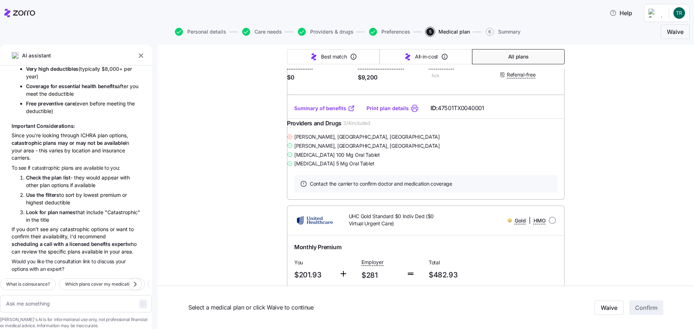
scroll to position [0, 0]
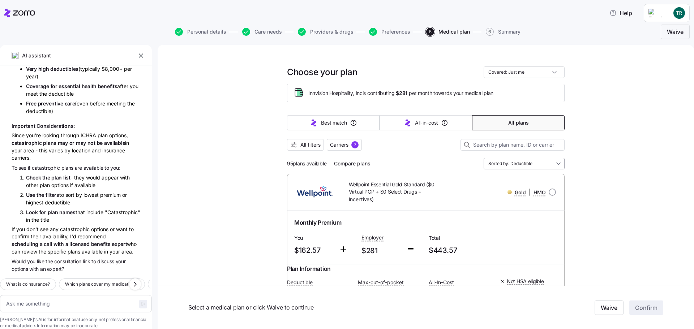
click at [532, 163] on input "Sorted by: Deductible" at bounding box center [524, 164] width 81 height 12
click at [510, 194] on div "All-in-cost" at bounding box center [521, 194] width 75 height 12
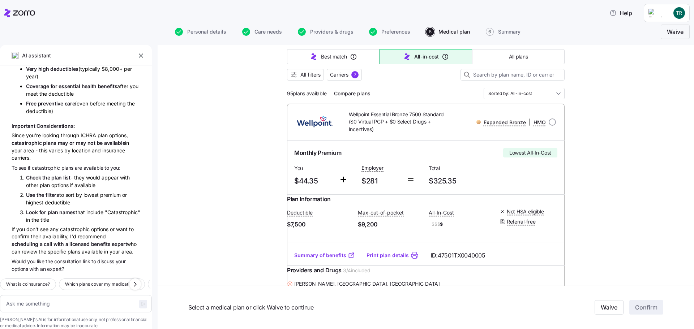
scroll to position [72, 0]
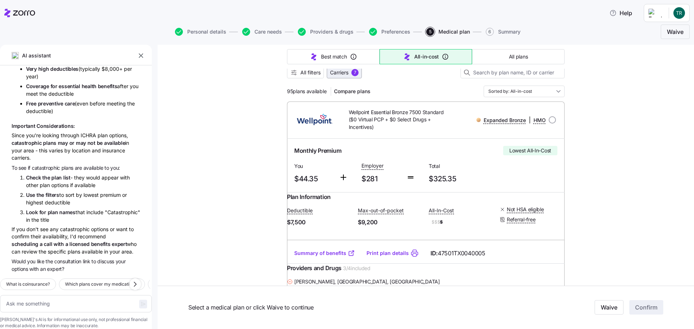
click at [340, 75] on span "Carriers" at bounding box center [339, 72] width 18 height 7
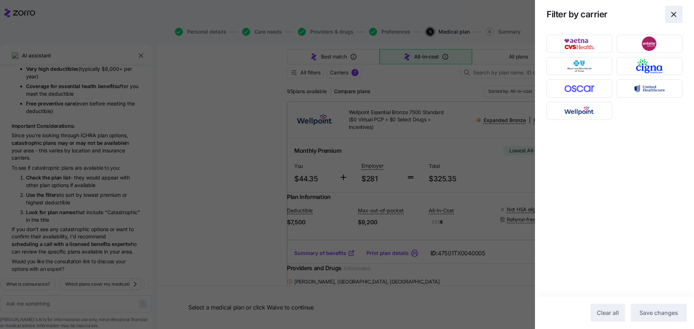
click at [675, 16] on icon "button" at bounding box center [674, 14] width 9 height 9
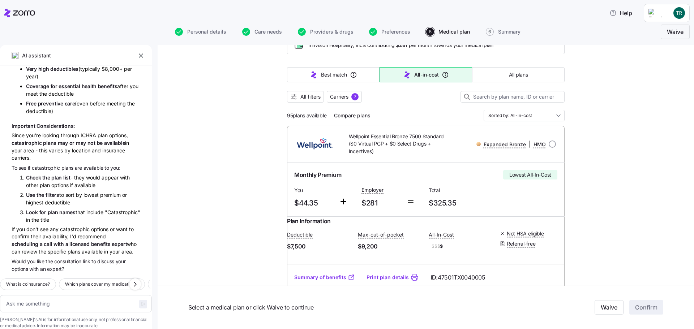
scroll to position [36, 0]
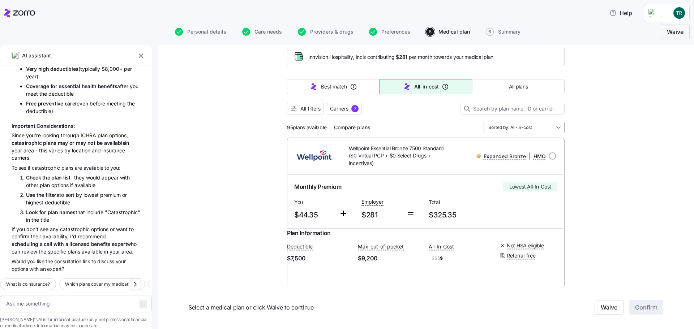
click at [512, 127] on input "Sorted by: All-in-cost" at bounding box center [524, 128] width 81 height 12
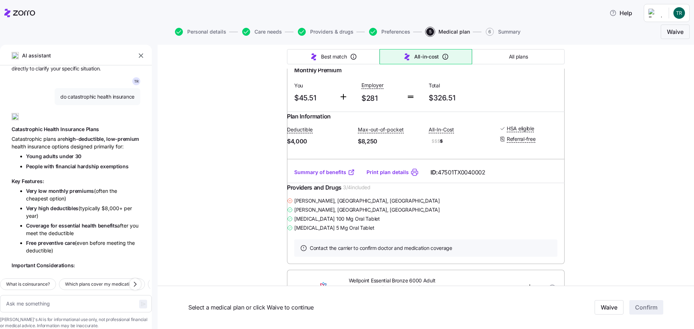
scroll to position [687, 0]
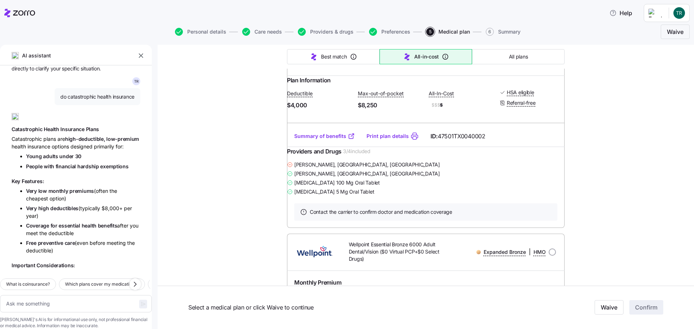
click at [310, 140] on link "Summary of benefits" at bounding box center [324, 136] width 61 height 7
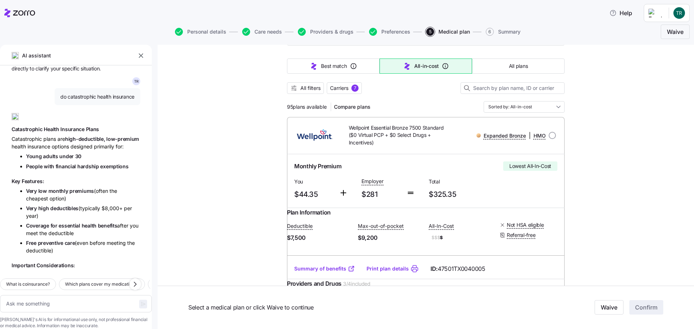
scroll to position [0, 0]
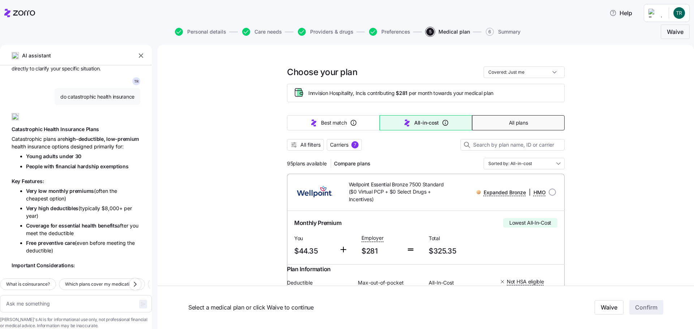
click at [483, 126] on button "All plans" at bounding box center [518, 122] width 93 height 15
click at [292, 147] on icon "button" at bounding box center [293, 144] width 7 height 7
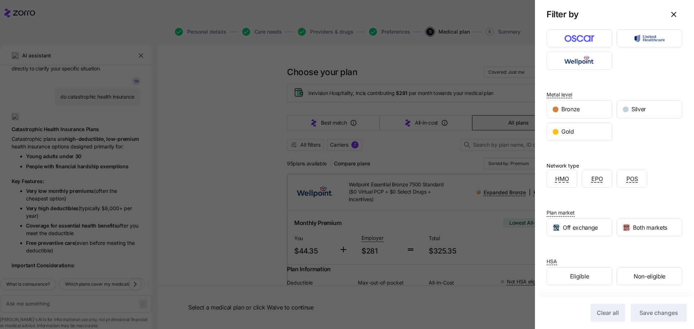
scroll to position [60, 0]
click at [570, 275] on span "Eligible" at bounding box center [579, 276] width 19 height 9
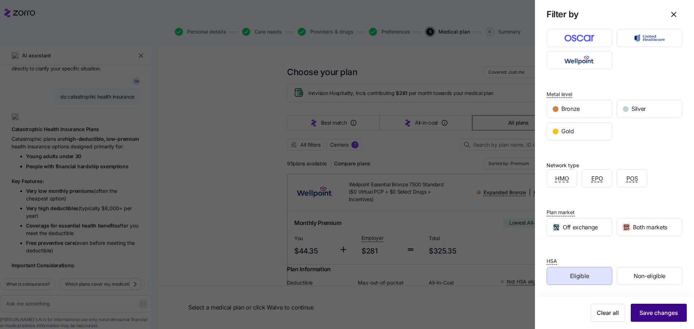
click at [645, 314] on span "Save changes" at bounding box center [659, 313] width 39 height 9
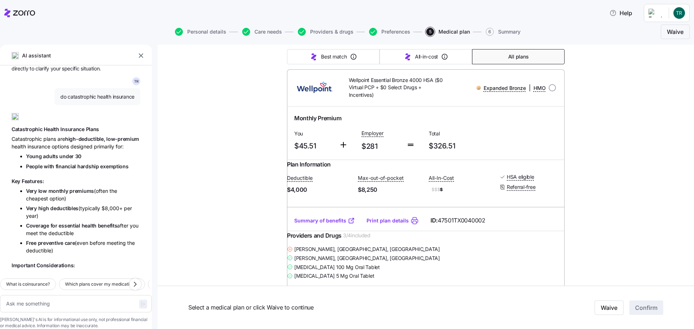
scroll to position [108, 0]
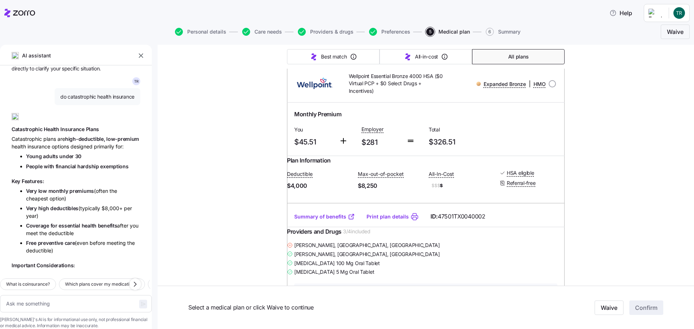
click at [310, 221] on link "Summary of benefits" at bounding box center [324, 216] width 61 height 7
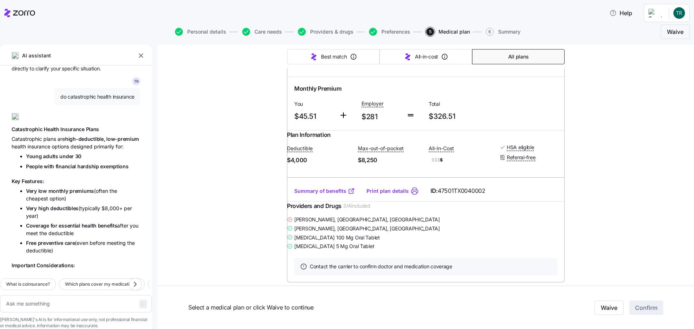
scroll to position [145, 0]
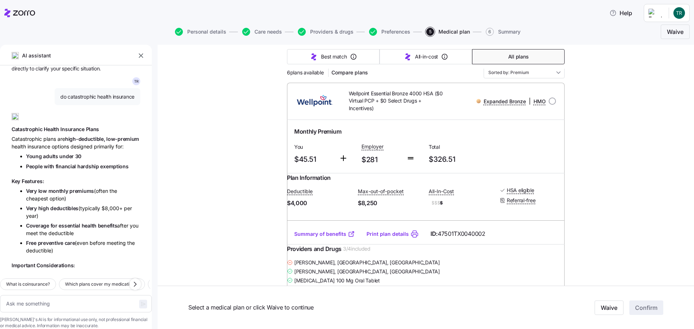
scroll to position [108, 0]
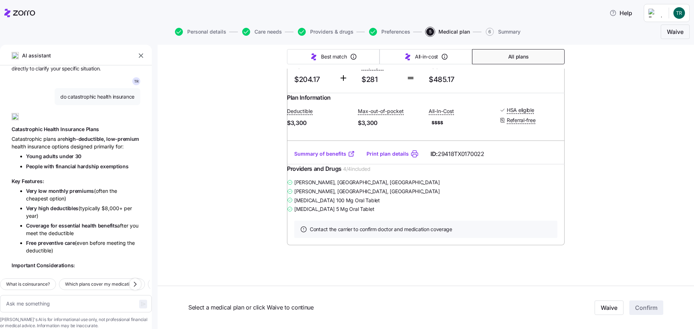
scroll to position [1446, 0]
click at [321, 158] on link "Summary of benefits" at bounding box center [324, 153] width 61 height 7
